Goal: Communication & Community: Share content

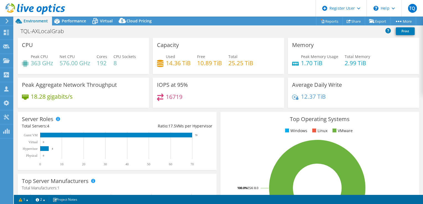
select select "USD"
click at [4, 23] on div at bounding box center [6, 21] width 6 height 5
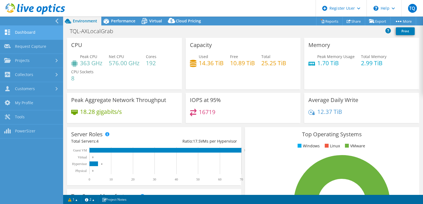
click at [23, 32] on link "Dashboard" at bounding box center [31, 33] width 63 height 14
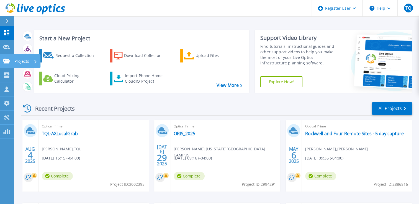
click at [19, 61] on p "Projects" at bounding box center [21, 61] width 15 height 14
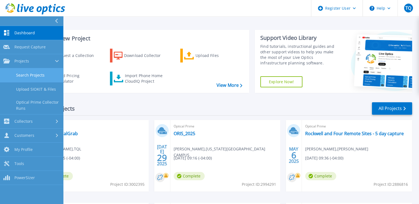
click at [25, 75] on link "Search Projects" at bounding box center [31, 75] width 63 height 14
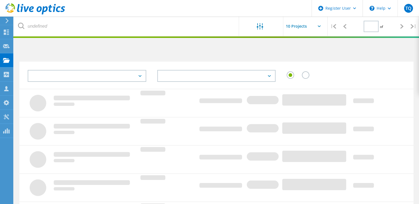
type input "1"
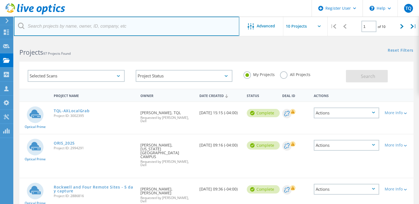
click at [91, 28] on input "text" at bounding box center [126, 26] width 225 height 19
paste input "2887446"
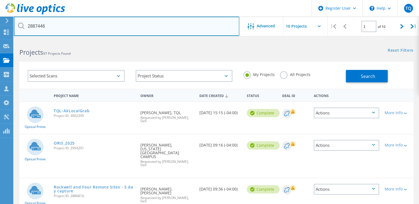
type input "2887446"
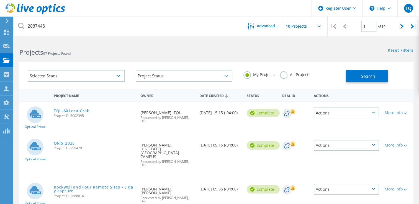
click at [284, 74] on label "All Projects" at bounding box center [295, 73] width 30 height 5
click at [0, 0] on input "All Projects" at bounding box center [0, 0] width 0 height 0
click at [364, 77] on span "Search" at bounding box center [368, 76] width 14 height 6
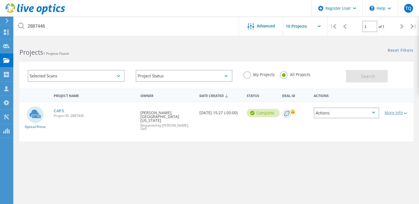
click at [392, 111] on div "More Info" at bounding box center [398, 113] width 26 height 4
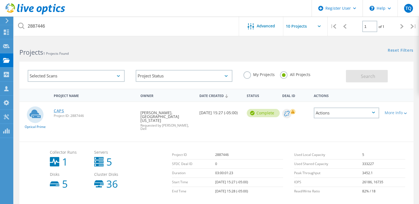
click at [60, 112] on link "CAPS" at bounding box center [59, 111] width 11 height 4
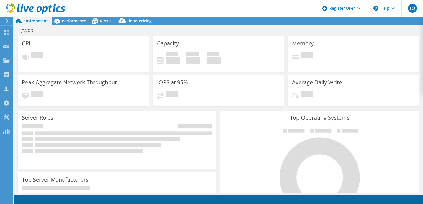
select select "USD"
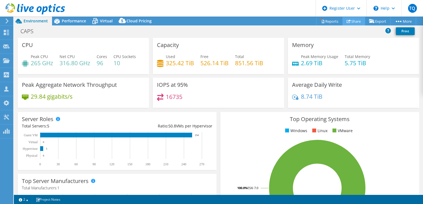
click at [348, 20] on link "Share" at bounding box center [354, 21] width 23 height 9
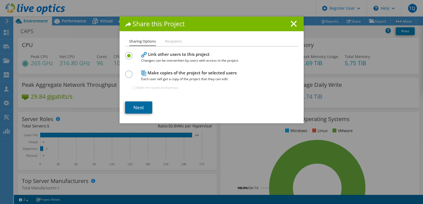
click at [139, 107] on link "Next" at bounding box center [138, 108] width 27 height 12
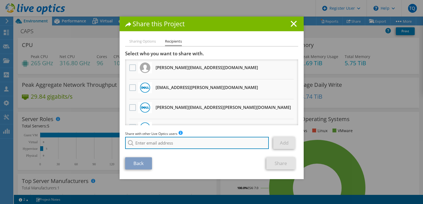
click at [147, 143] on input "search" at bounding box center [197, 143] width 144 height 12
type input "j"
type input "jamie.duke@dell.com"
click at [182, 143] on input "jamie.duke@dell.com" at bounding box center [197, 143] width 144 height 12
drag, startPoint x: 183, startPoint y: 145, endPoint x: 114, endPoint y: 144, distance: 68.4
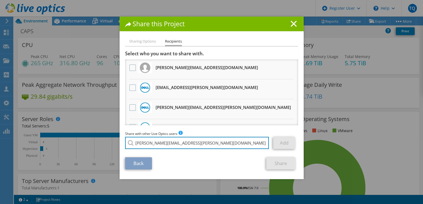
click at [114, 144] on div "Share this Project Sharing Options Recipients Link other users to this project …" at bounding box center [211, 102] width 423 height 171
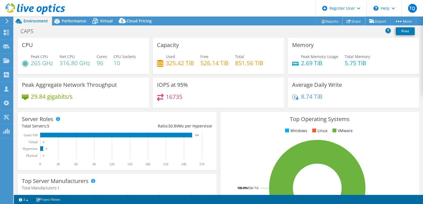
click at [353, 20] on link "Share" at bounding box center [354, 21] width 23 height 9
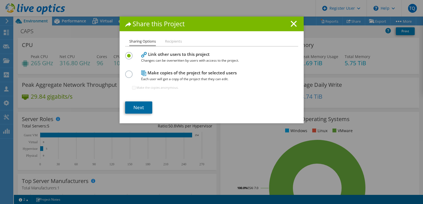
click at [132, 107] on link "Next" at bounding box center [138, 108] width 27 height 12
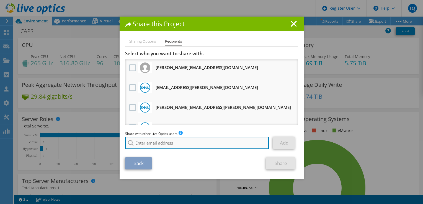
click at [156, 143] on input "search" at bounding box center [197, 143] width 144 height 12
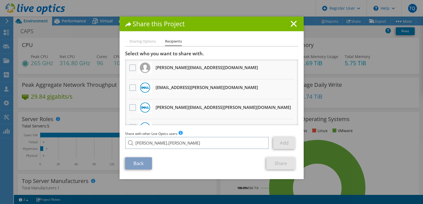
click at [152, 150] on li "[PERSON_NAME][EMAIL_ADDRESS][PERSON_NAME][DOMAIN_NAME]" at bounding box center [181, 147] width 113 height 7
type input "[PERSON_NAME][EMAIL_ADDRESS][PERSON_NAME][DOMAIN_NAME]"
click at [283, 143] on link "Add" at bounding box center [284, 143] width 22 height 12
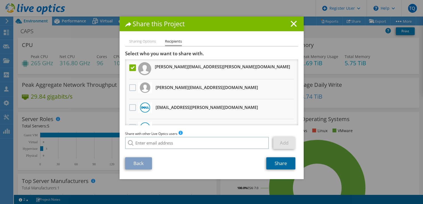
click at [281, 163] on link "Share" at bounding box center [280, 164] width 29 height 12
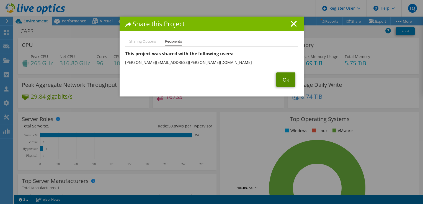
click at [282, 80] on link "Ok" at bounding box center [285, 80] width 19 height 14
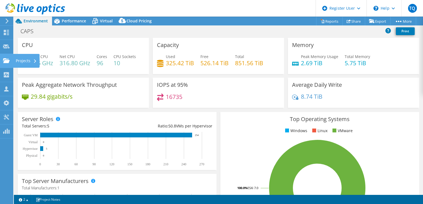
click at [32, 63] on div "Projects" at bounding box center [26, 61] width 27 height 14
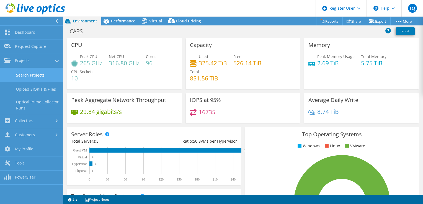
click at [32, 75] on link "Search Projects" at bounding box center [31, 75] width 63 height 14
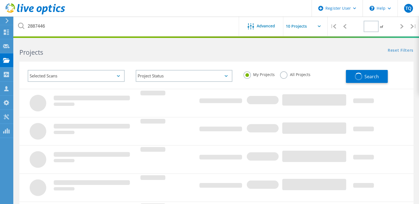
type input "1"
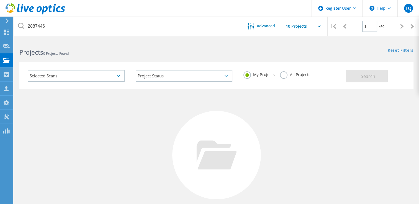
click at [281, 74] on label "All Projects" at bounding box center [295, 73] width 30 height 5
click at [0, 0] on input "All Projects" at bounding box center [0, 0] width 0 height 0
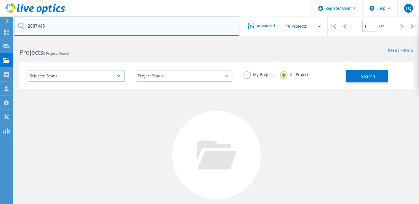
drag, startPoint x: 64, startPoint y: 24, endPoint x: -12, endPoint y: 24, distance: 76.4
click at [0, 24] on html "Register User \n Help Explore Helpful Articles Contact Support TQ Dell User [PE…" at bounding box center [209, 127] width 419 height 255
paste input "9"
type input "2887449"
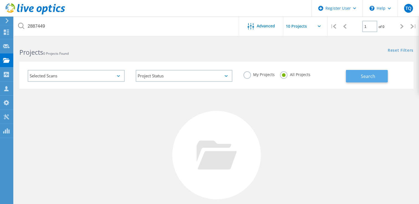
click at [369, 80] on button "Search" at bounding box center [367, 76] width 42 height 12
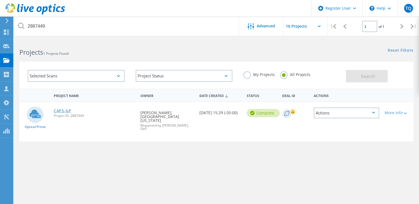
click at [59, 112] on link "CAPS-GP" at bounding box center [63, 111] width 18 height 4
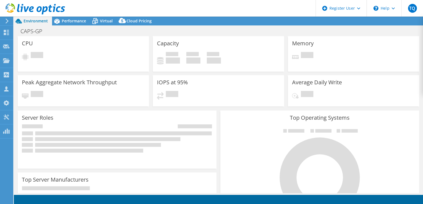
select select "USD"
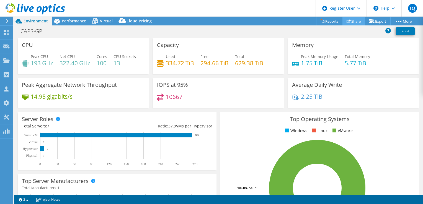
click at [355, 22] on link "Share" at bounding box center [354, 21] width 23 height 9
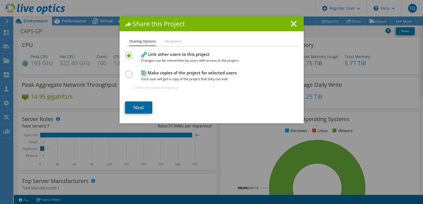
click at [133, 109] on link "Next" at bounding box center [138, 108] width 27 height 12
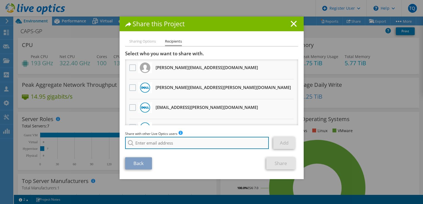
click at [144, 143] on input "search" at bounding box center [197, 143] width 144 height 12
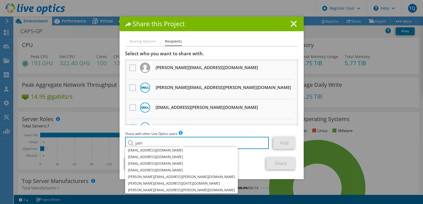
type input "jam"
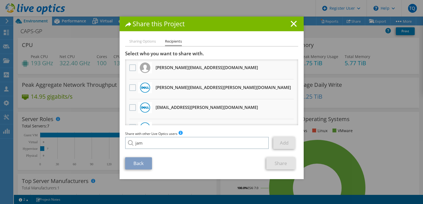
click at [160, 89] on h3 "[PERSON_NAME][EMAIL_ADDRESS][PERSON_NAME][DOMAIN_NAME] Will receive an anonymou…" at bounding box center [223, 87] width 135 height 9
click at [131, 89] on label at bounding box center [133, 87] width 8 height 7
click at [0, 0] on input "checkbox" at bounding box center [0, 0] width 0 height 0
click at [281, 164] on link "Share" at bounding box center [280, 164] width 29 height 12
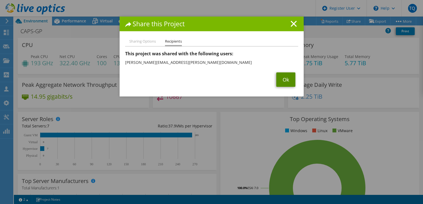
click at [285, 80] on link "Ok" at bounding box center [285, 80] width 19 height 14
